Goal: Transaction & Acquisition: Download file/media

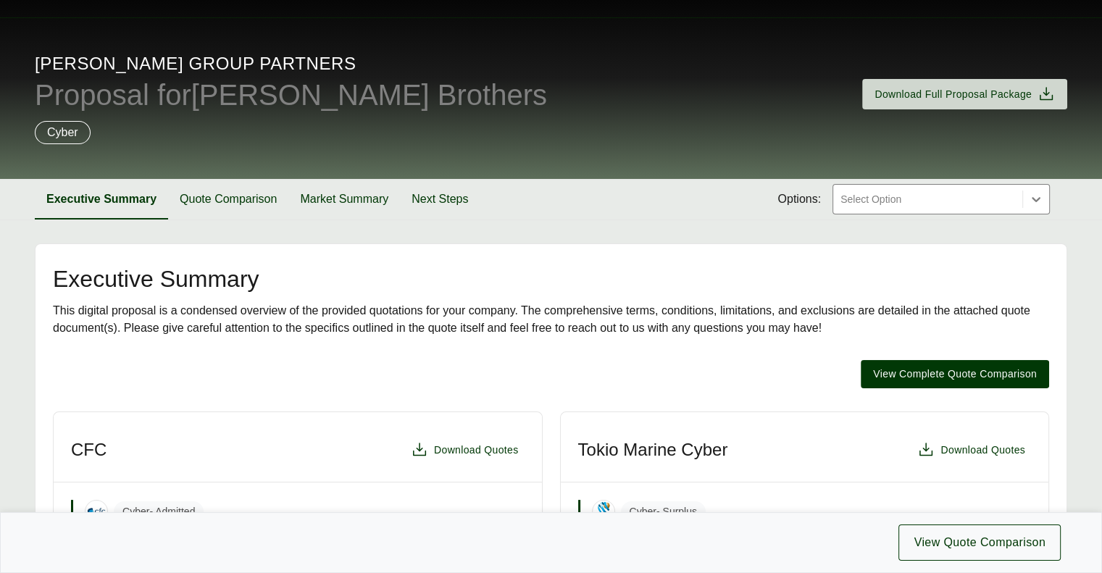
scroll to position [21, 0]
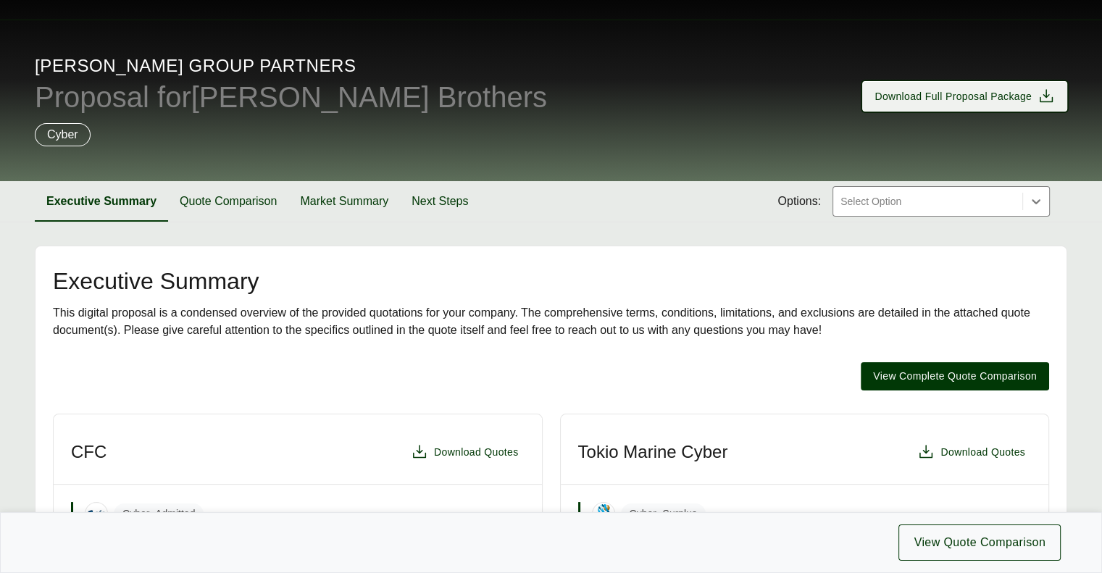
click at [948, 102] on span "Download Full Proposal Package" at bounding box center [953, 96] width 157 height 15
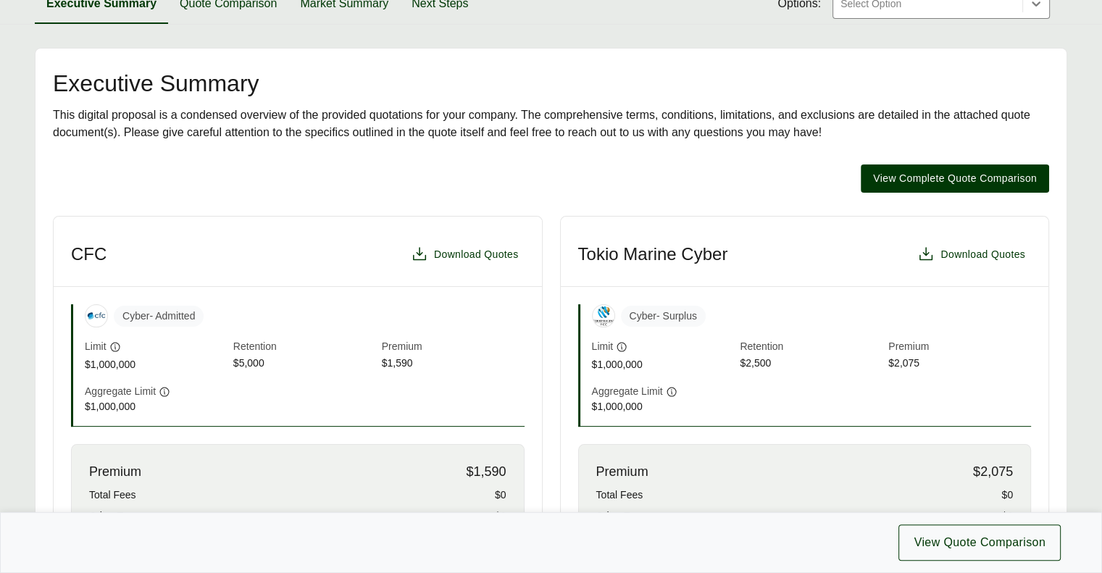
scroll to position [0, 0]
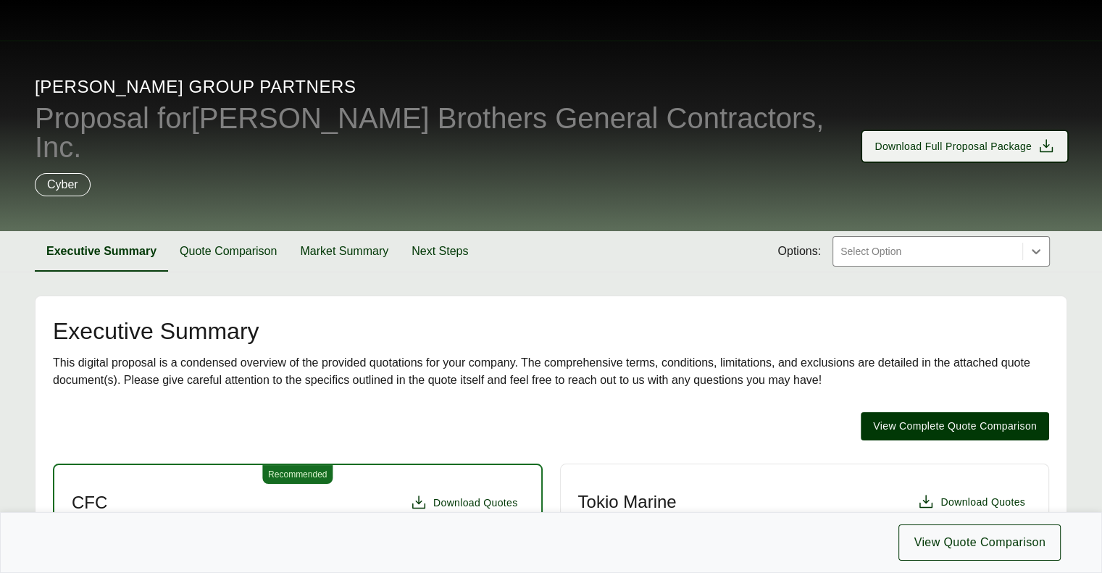
click at [925, 139] on span "Download Full Proposal Package" at bounding box center [953, 146] width 157 height 15
